Goal: Task Accomplishment & Management: Use online tool/utility

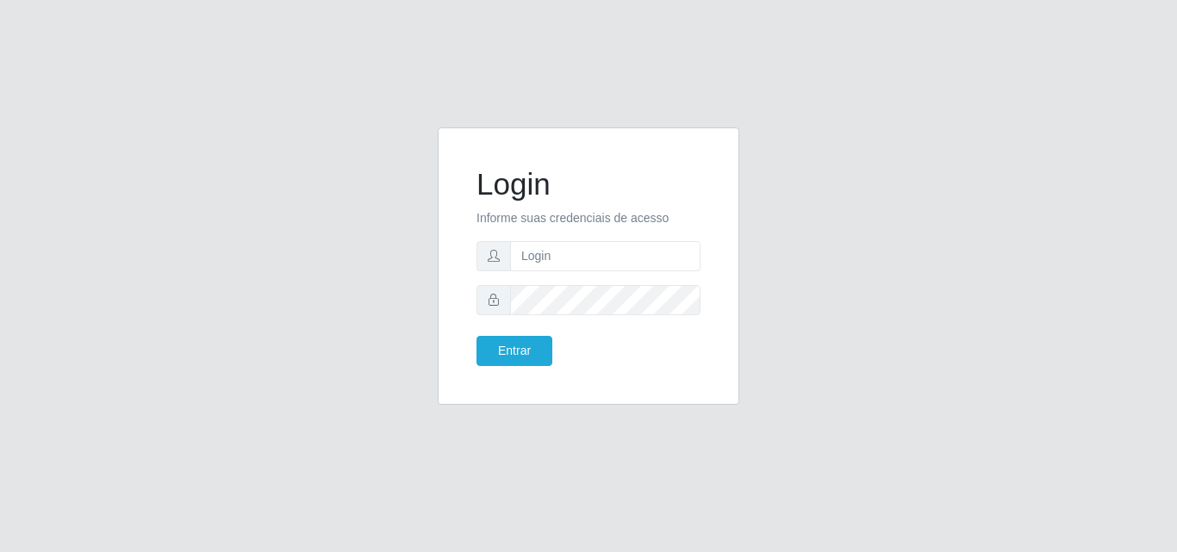
click at [593, 261] on input "text" at bounding box center [605, 256] width 190 height 30
type input "[EMAIL_ADDRESS][DOMAIN_NAME]"
click at [476, 336] on button "Entrar" at bounding box center [514, 351] width 76 height 30
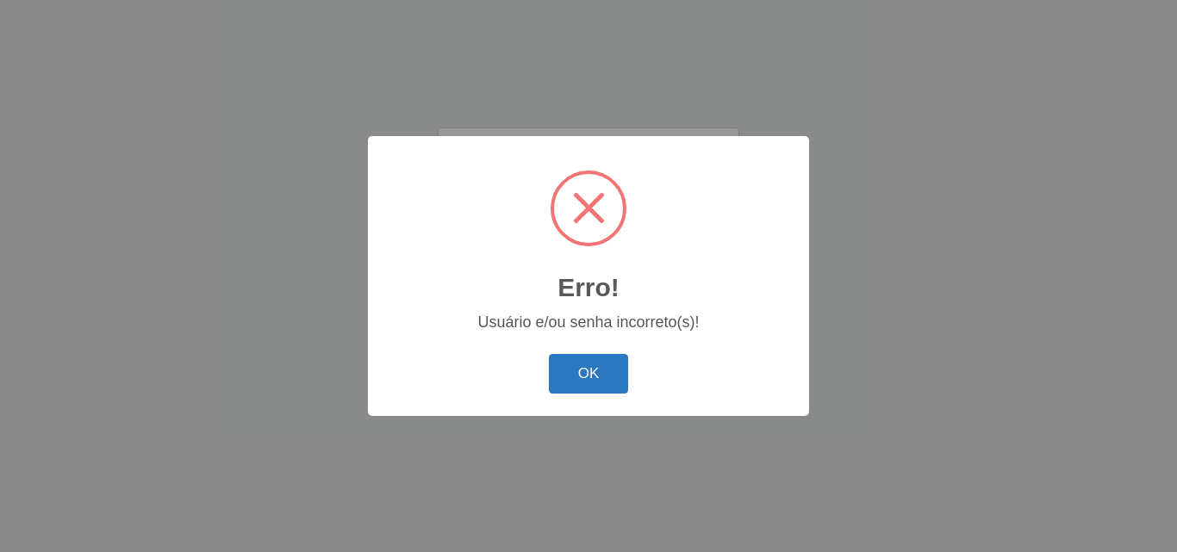
click at [580, 362] on button "OK" at bounding box center [589, 374] width 80 height 40
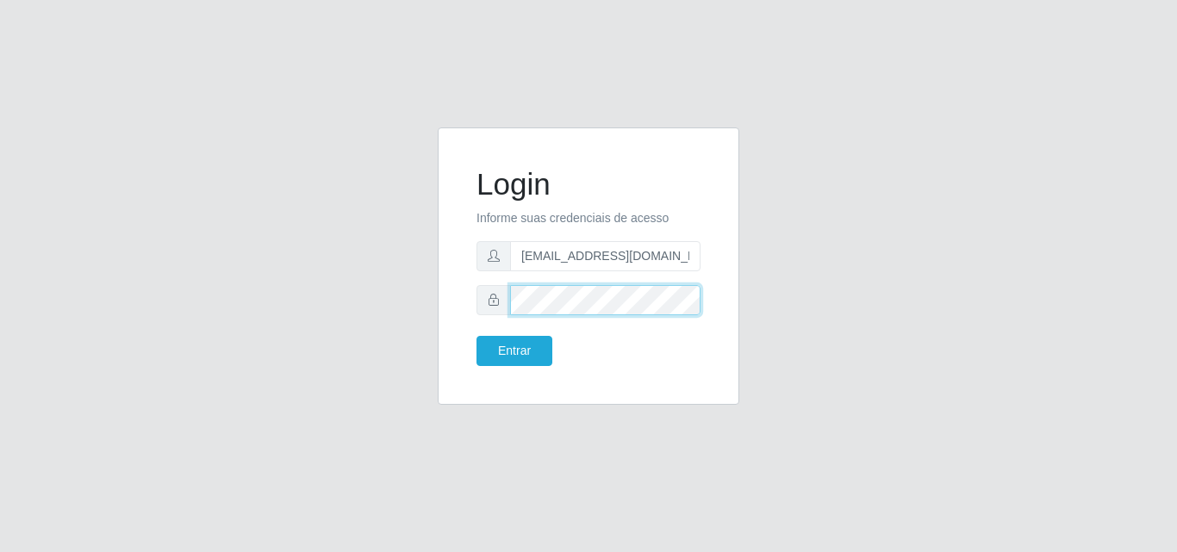
click at [476, 336] on button "Entrar" at bounding box center [514, 351] width 76 height 30
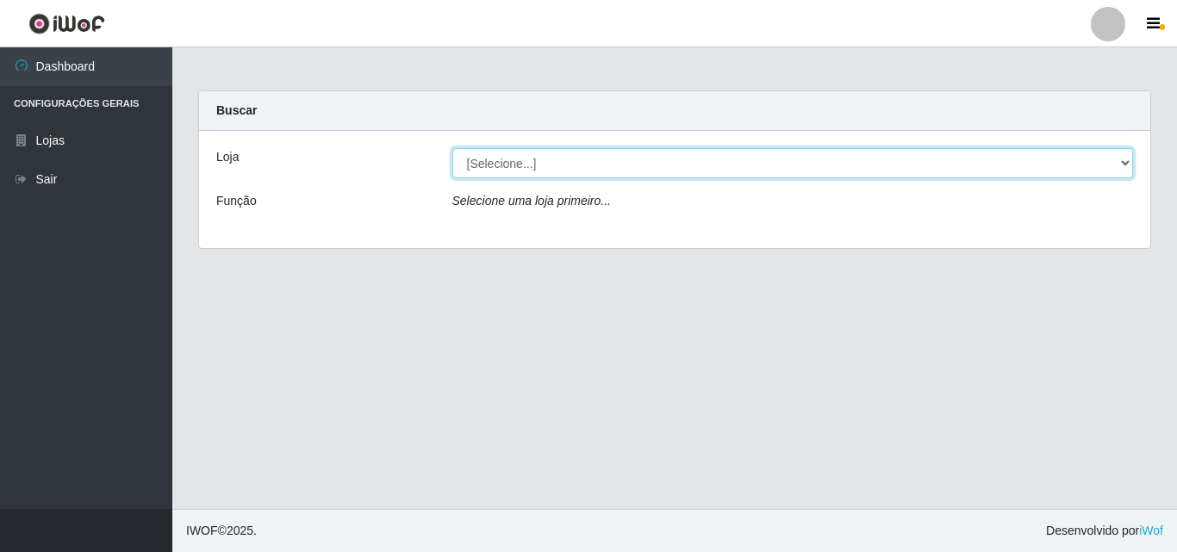
click at [542, 160] on select "[Selecione...] Corte Fácil - Unidade Emaús" at bounding box center [792, 163] width 681 height 30
select select "201"
click at [452, 148] on select "[Selecione...] Corte Fácil - Unidade Emaús" at bounding box center [792, 163] width 681 height 30
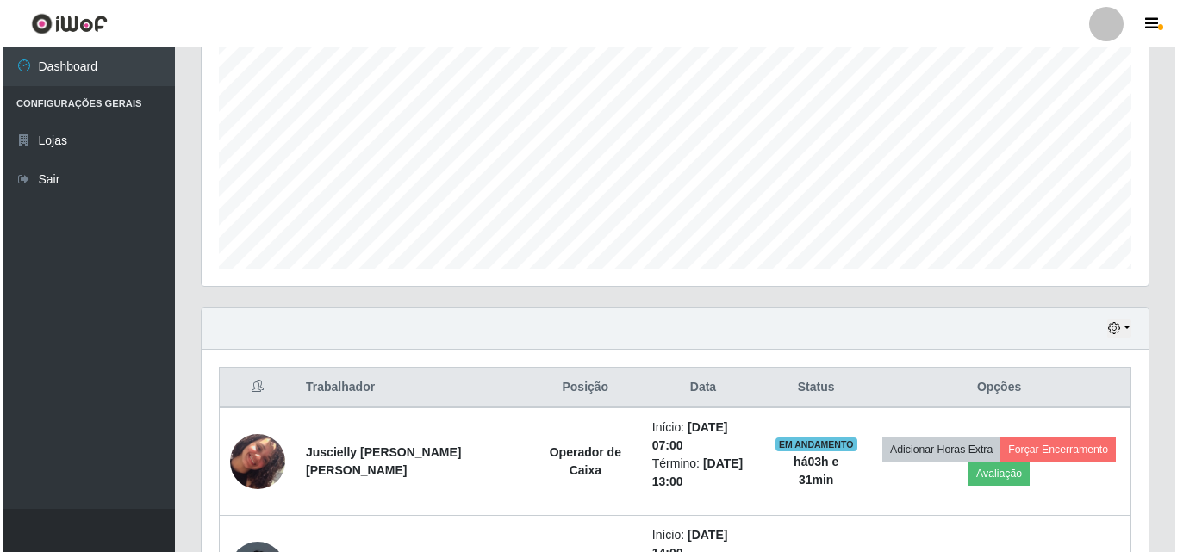
scroll to position [464, 0]
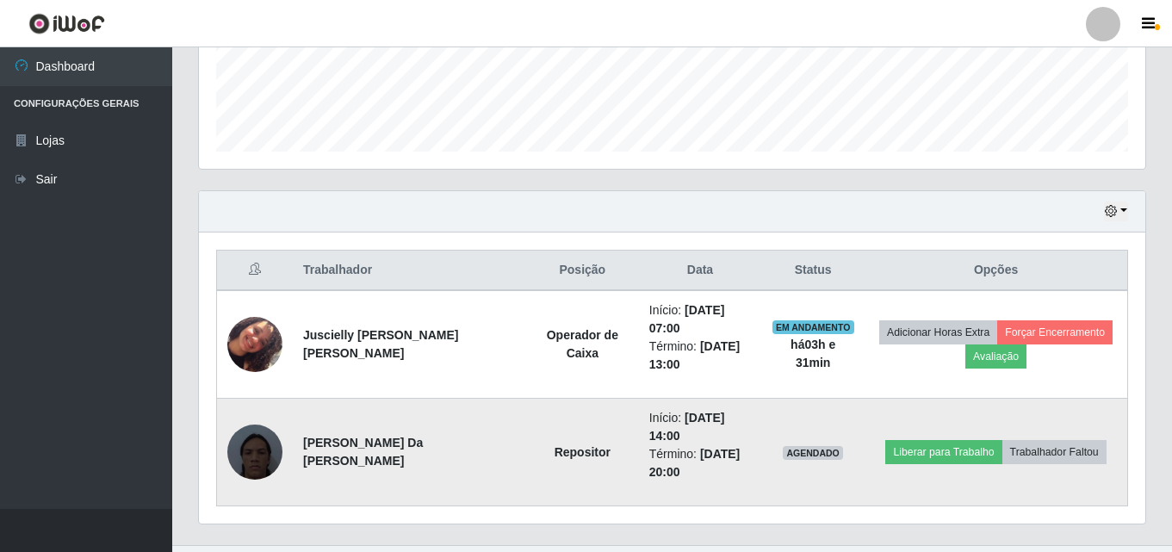
click at [259, 433] on img at bounding box center [254, 452] width 55 height 98
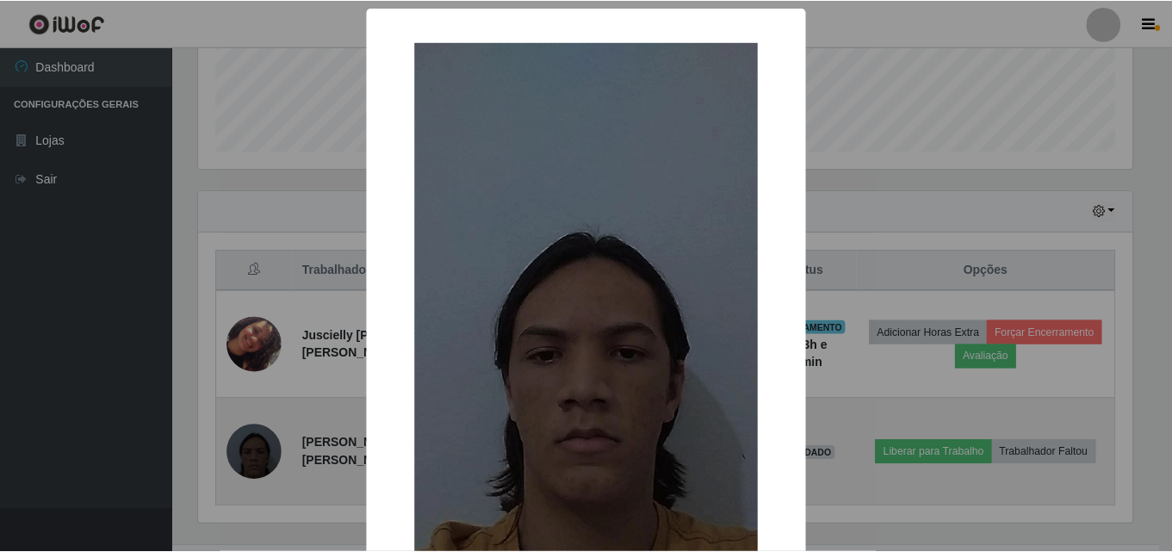
scroll to position [357, 938]
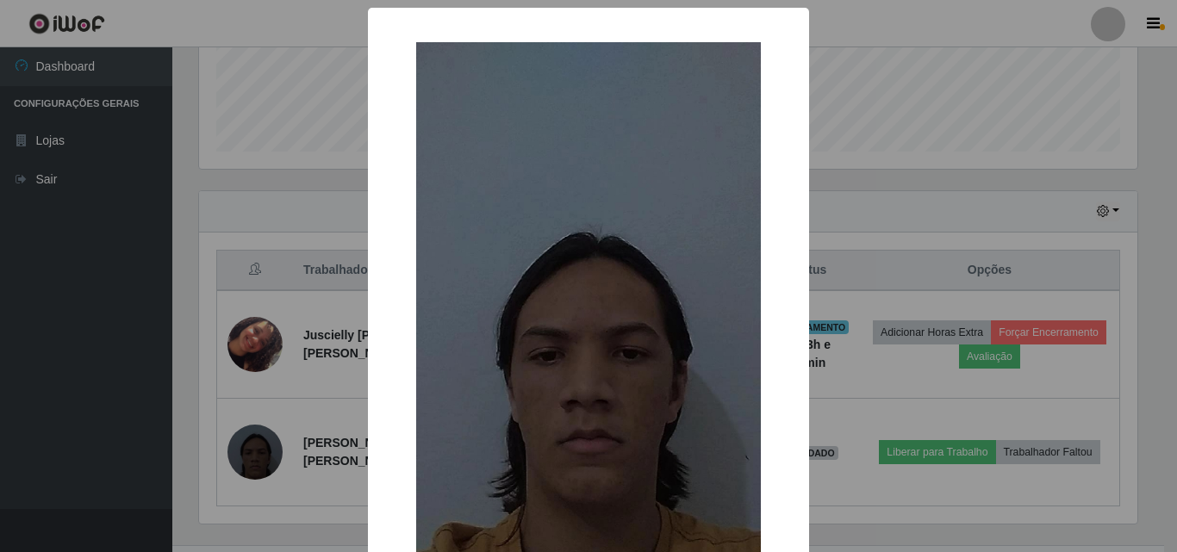
click at [944, 196] on div "× OK Cancel" at bounding box center [588, 276] width 1177 height 552
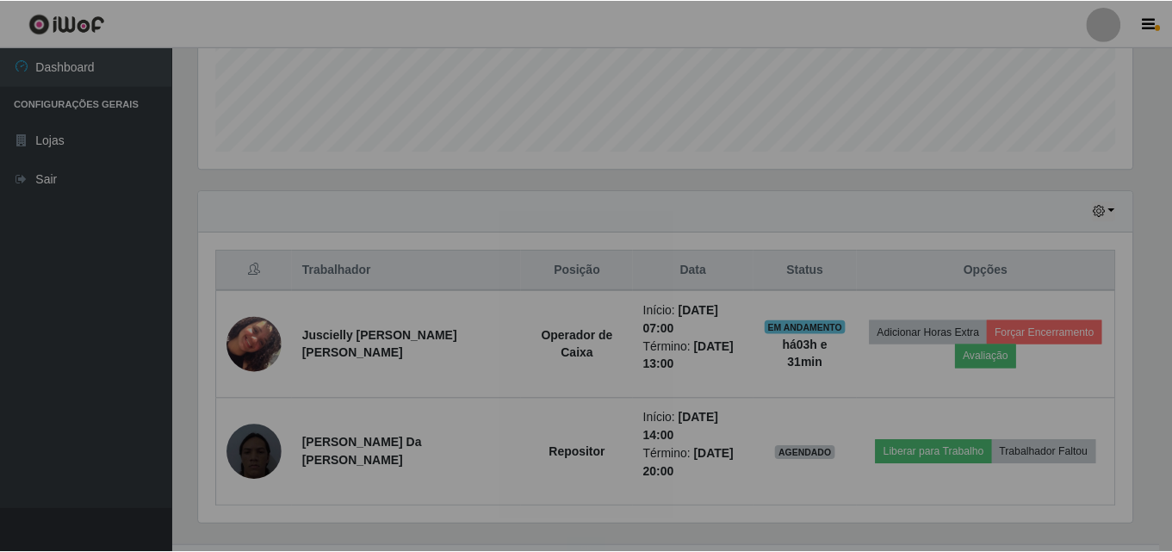
scroll to position [357, 947]
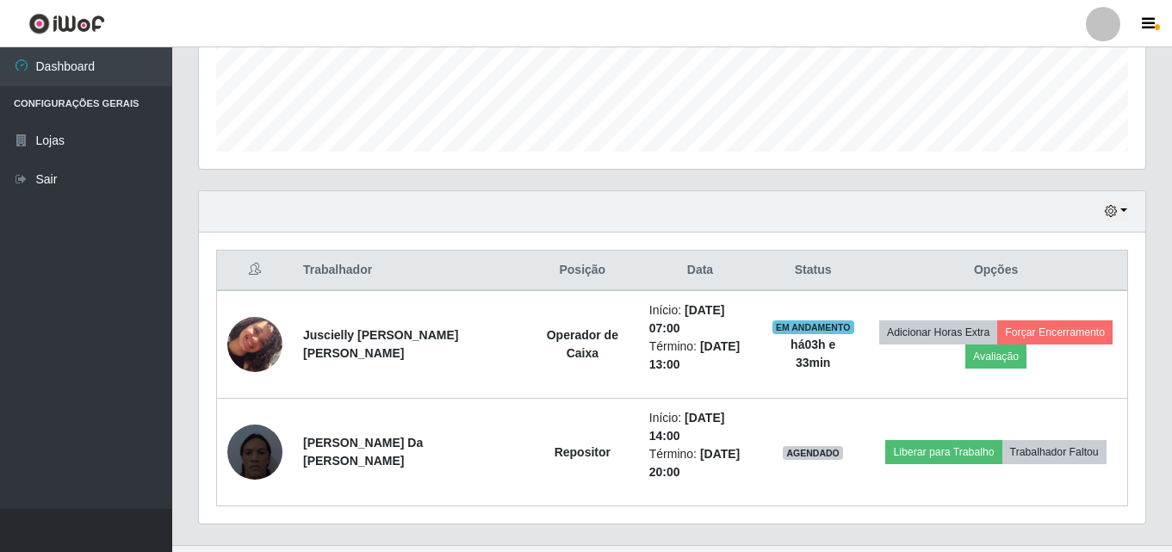
click at [25, 32] on link at bounding box center [67, 23] width 134 height 47
